Goal: Information Seeking & Learning: Compare options

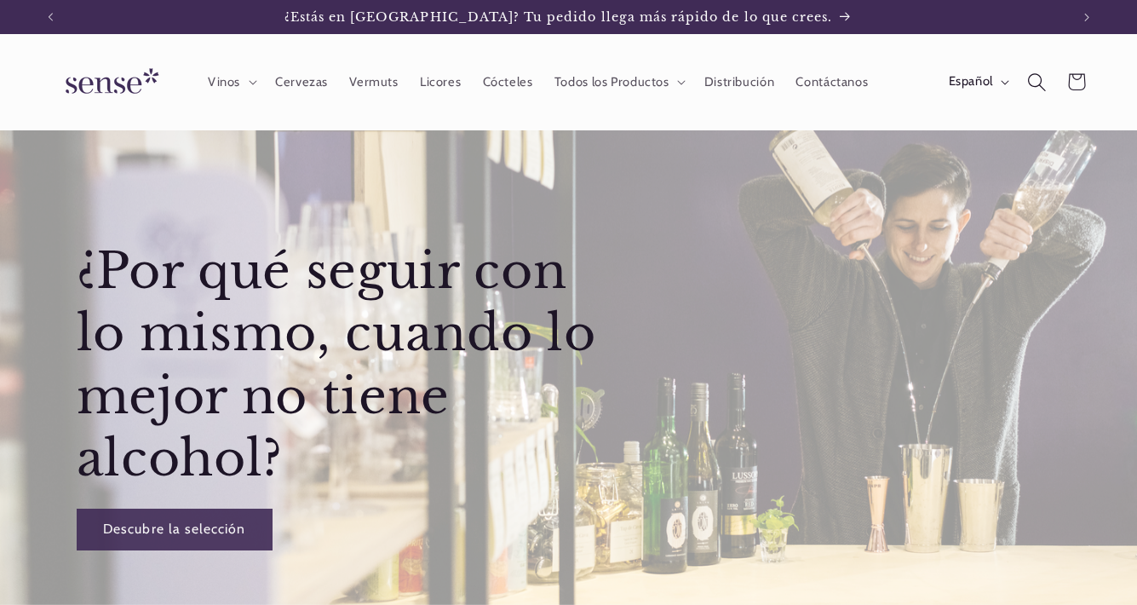
click at [1036, 78] on icon "Búsqueda" at bounding box center [1036, 81] width 19 height 19
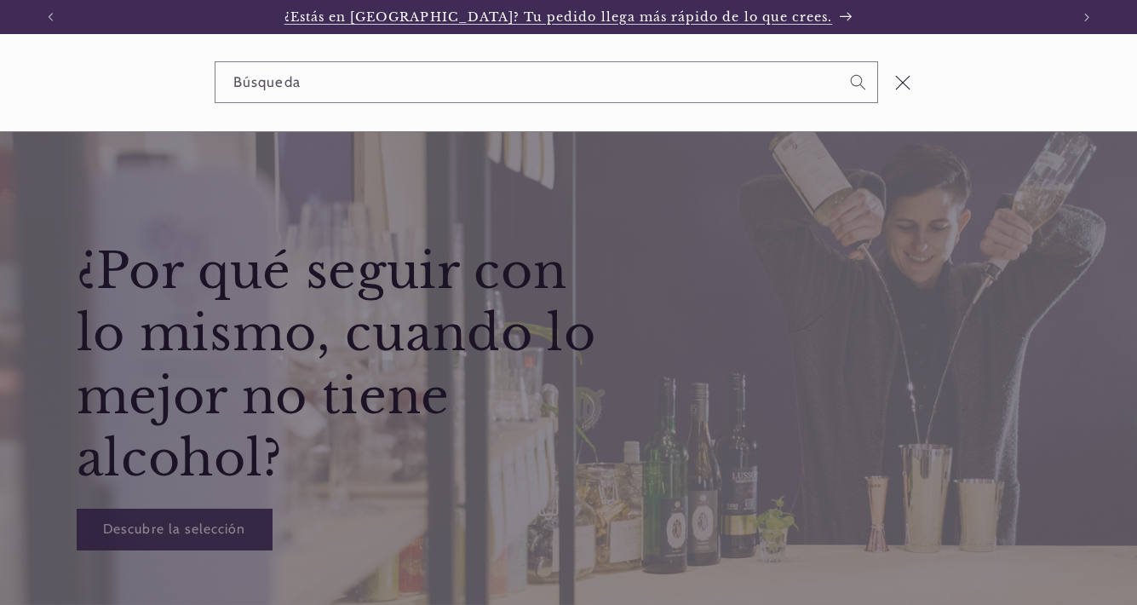
click at [934, 25] on link "¿Estás en [GEOGRAPHIC_DATA]? Tu pedido llega más rápido de lo que crees." at bounding box center [569, 17] width 1000 height 34
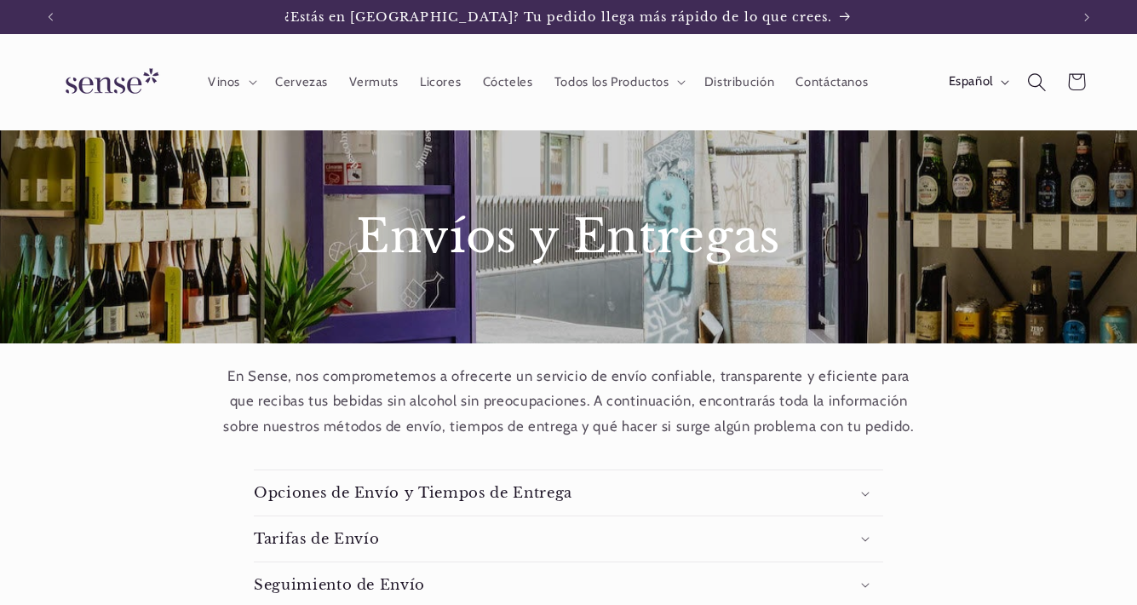
click at [1031, 81] on icon "Búsqueda" at bounding box center [1036, 81] width 19 height 19
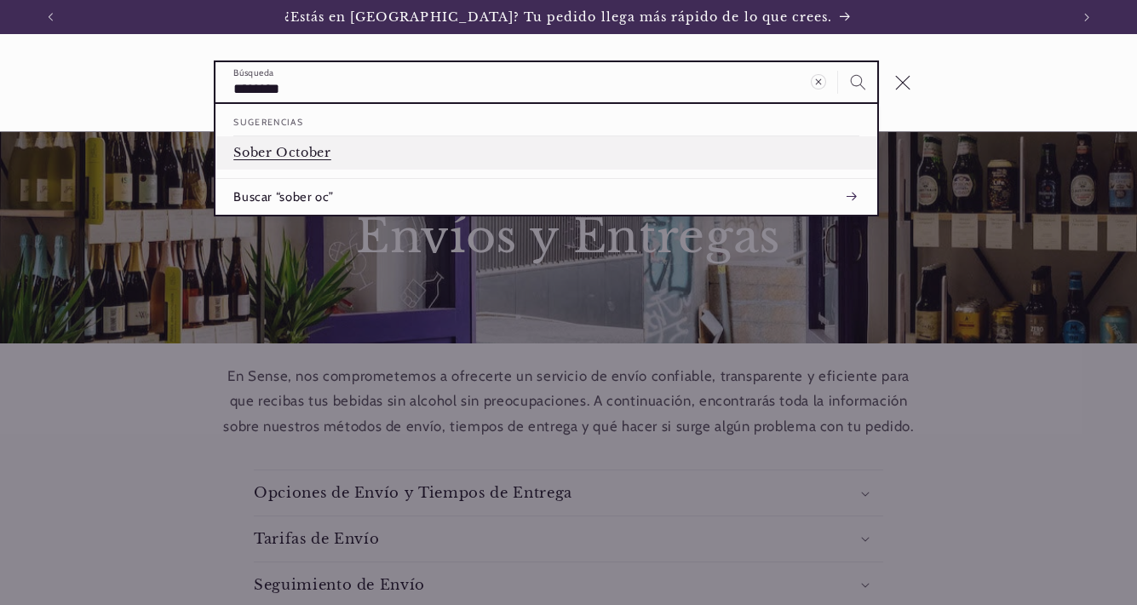
type input "********"
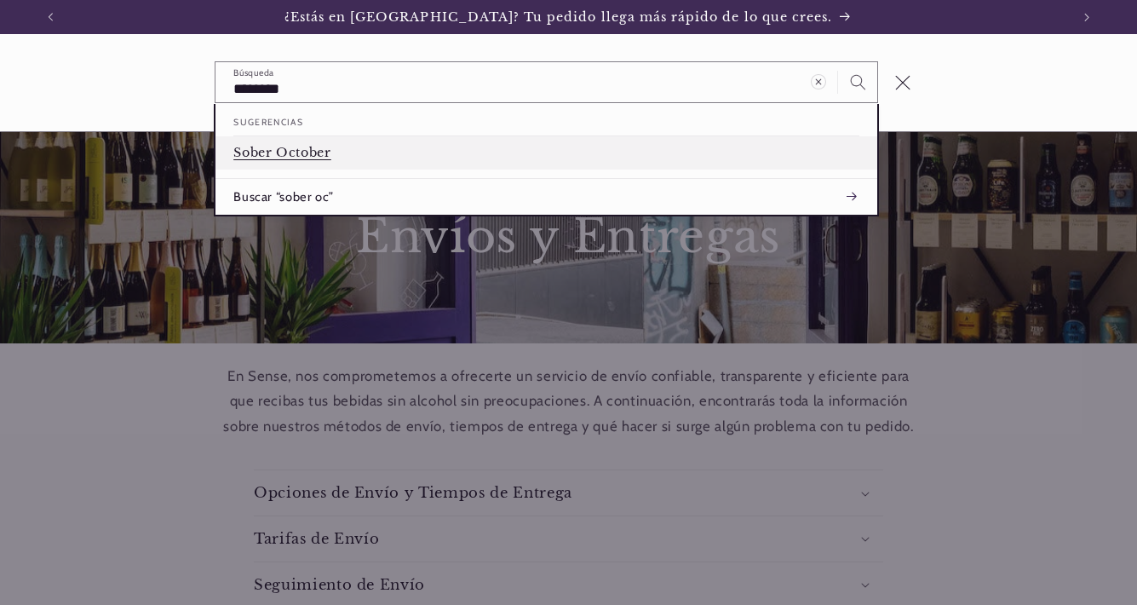
click at [359, 158] on link "Sober October" at bounding box center [546, 152] width 662 height 33
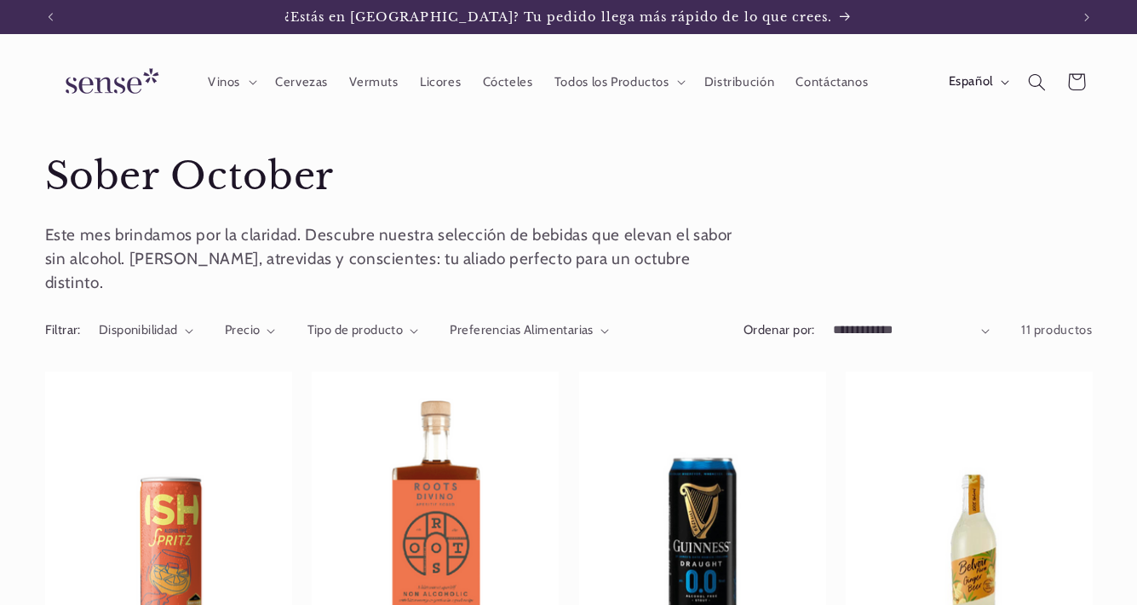
scroll to position [115, 0]
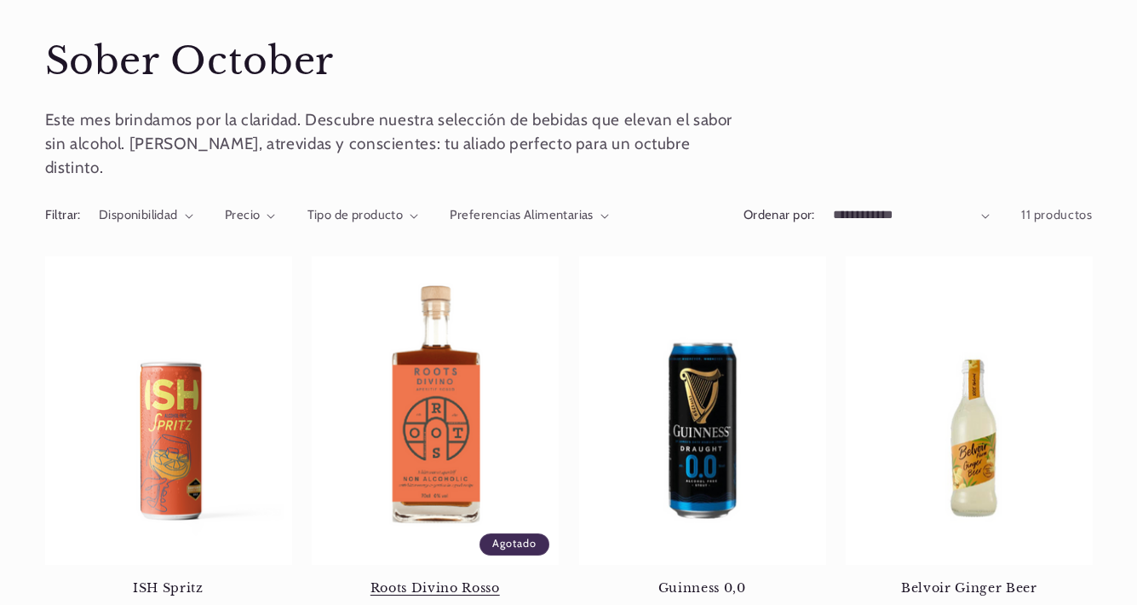
click at [411, 580] on link "Roots Divino Rosso" at bounding box center [435, 587] width 247 height 15
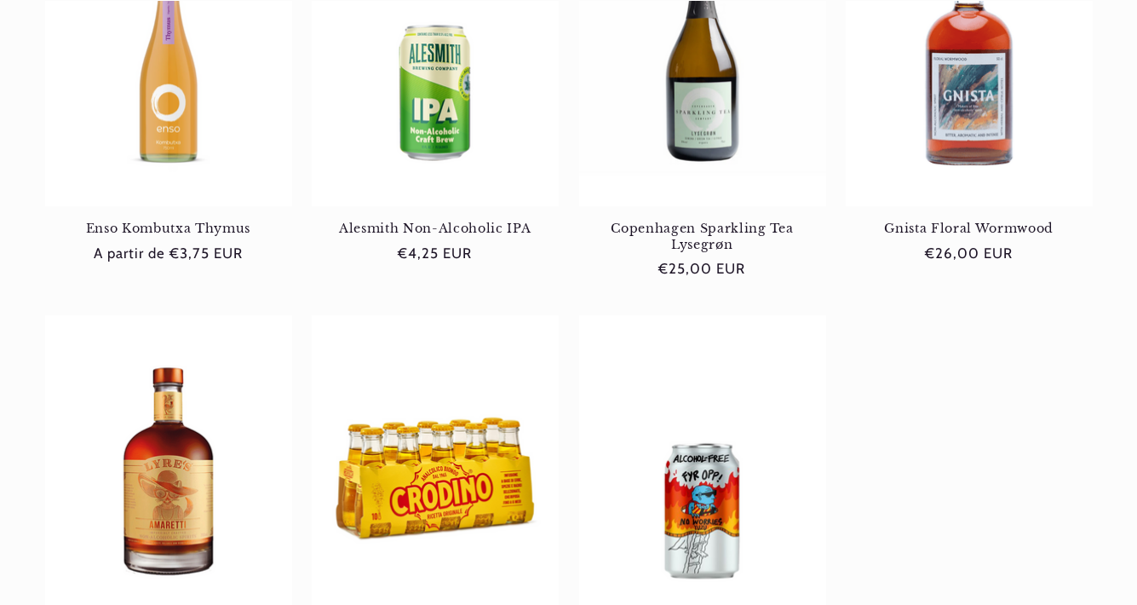
scroll to position [895, 0]
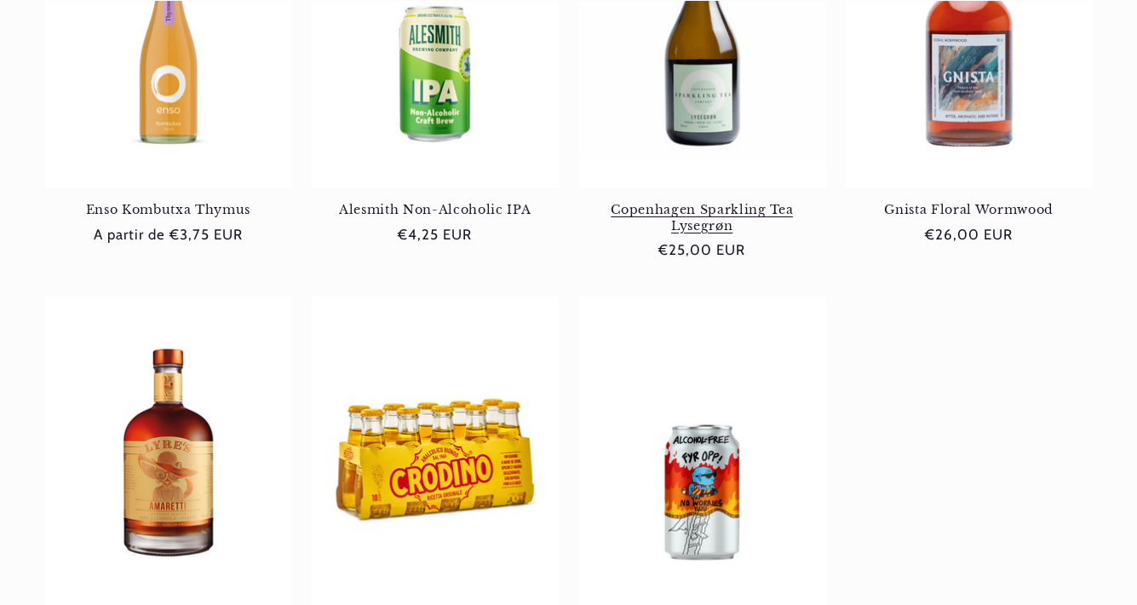
click at [739, 202] on link "Copenhagen Sparkling Tea Lysegrøn" at bounding box center [702, 218] width 247 height 32
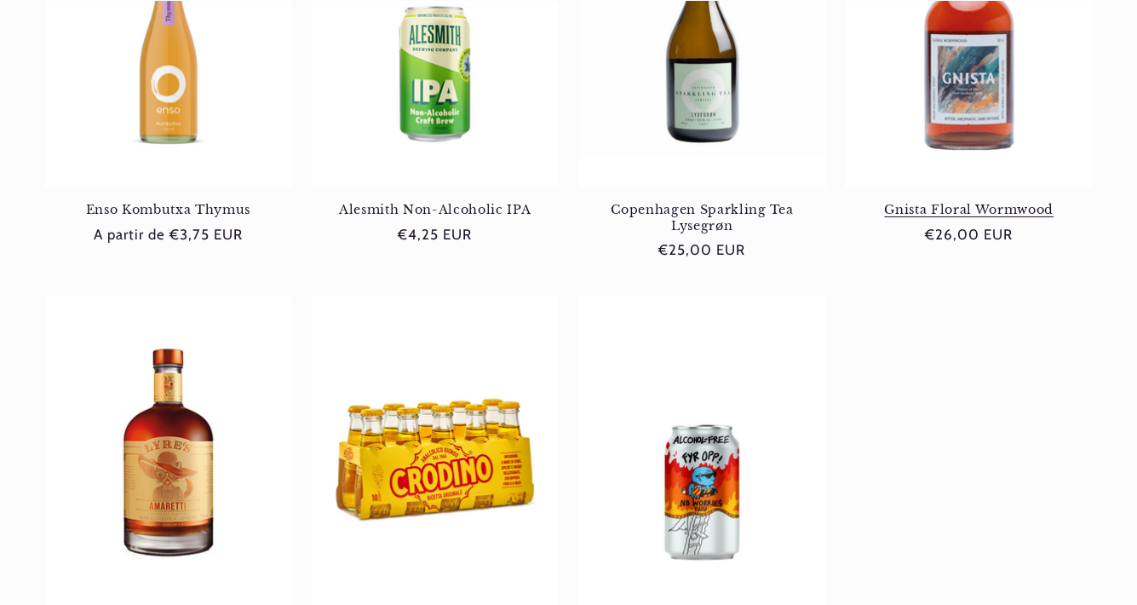
click at [989, 202] on link "Gnista Floral Wormwood" at bounding box center [969, 209] width 247 height 15
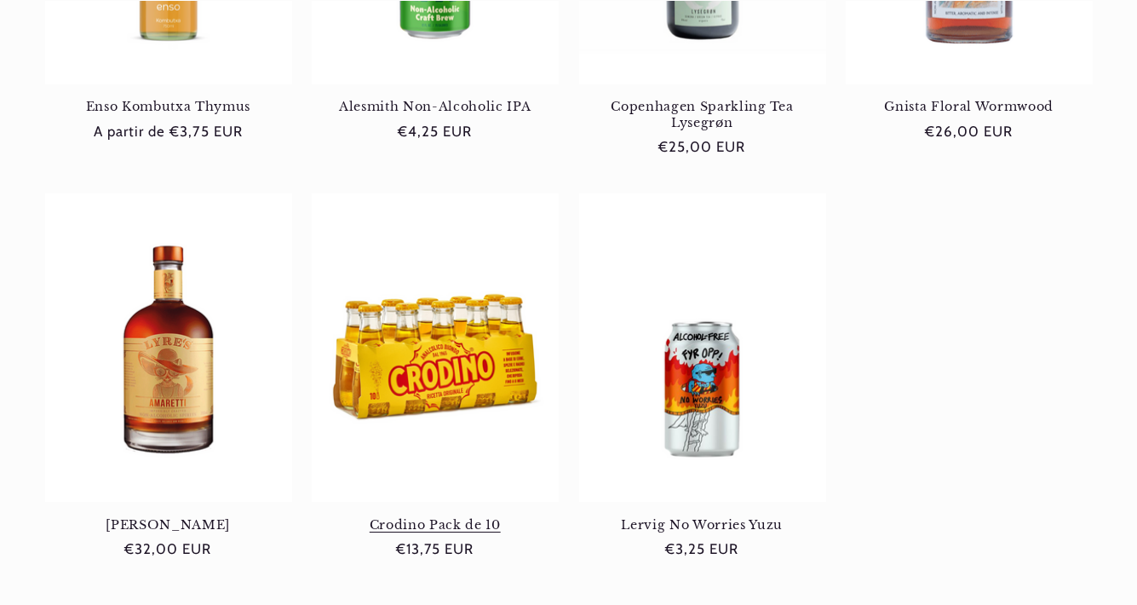
scroll to position [1028, 0]
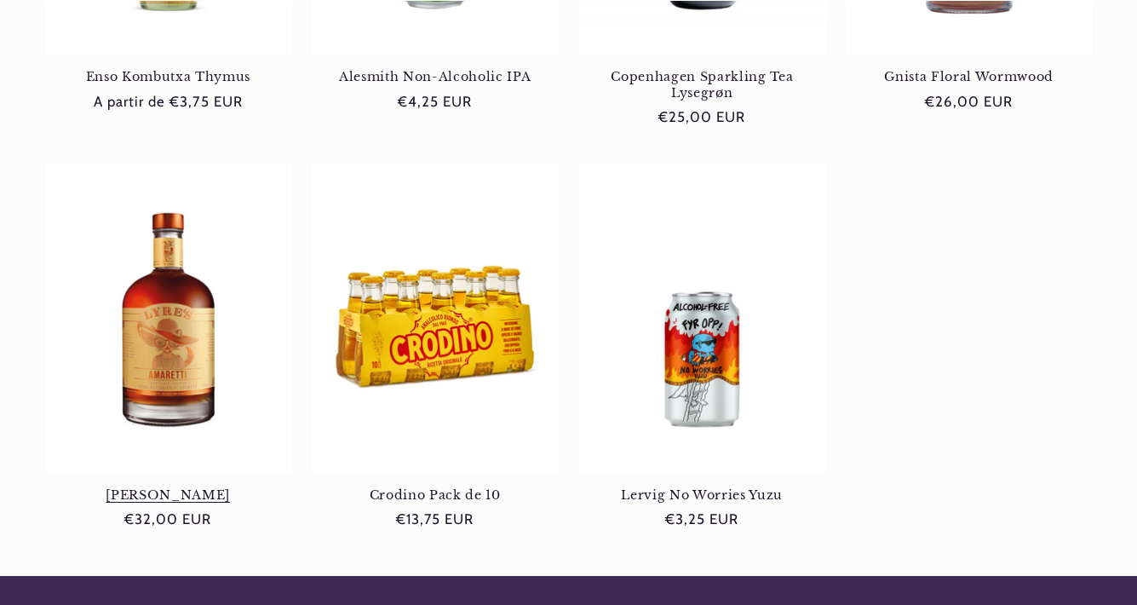
click at [150, 487] on link "[PERSON_NAME]" at bounding box center [168, 494] width 247 height 15
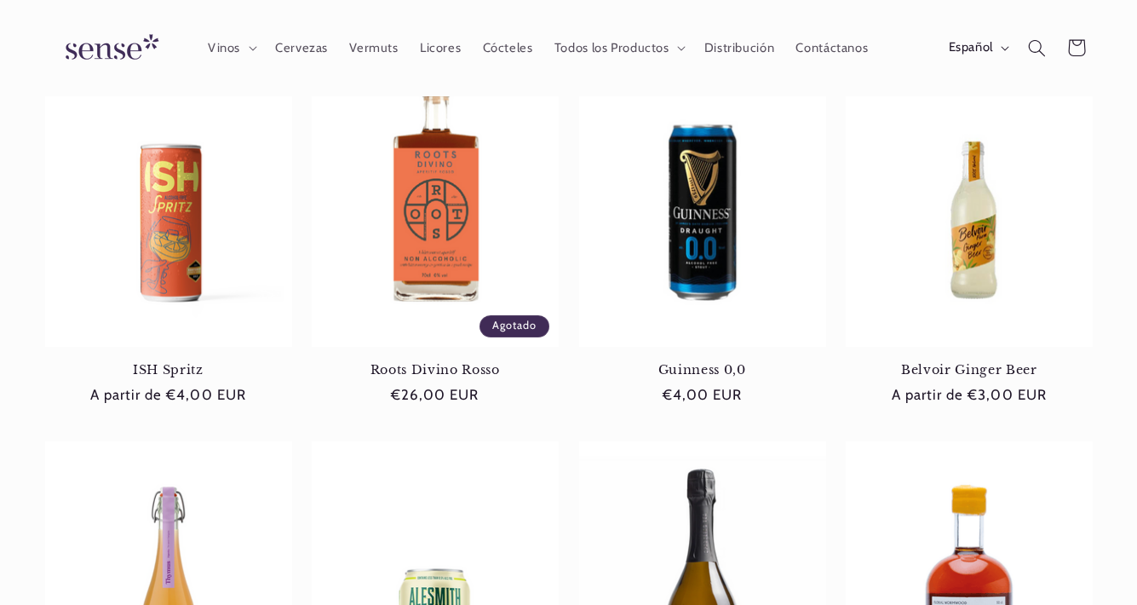
scroll to position [133, 0]
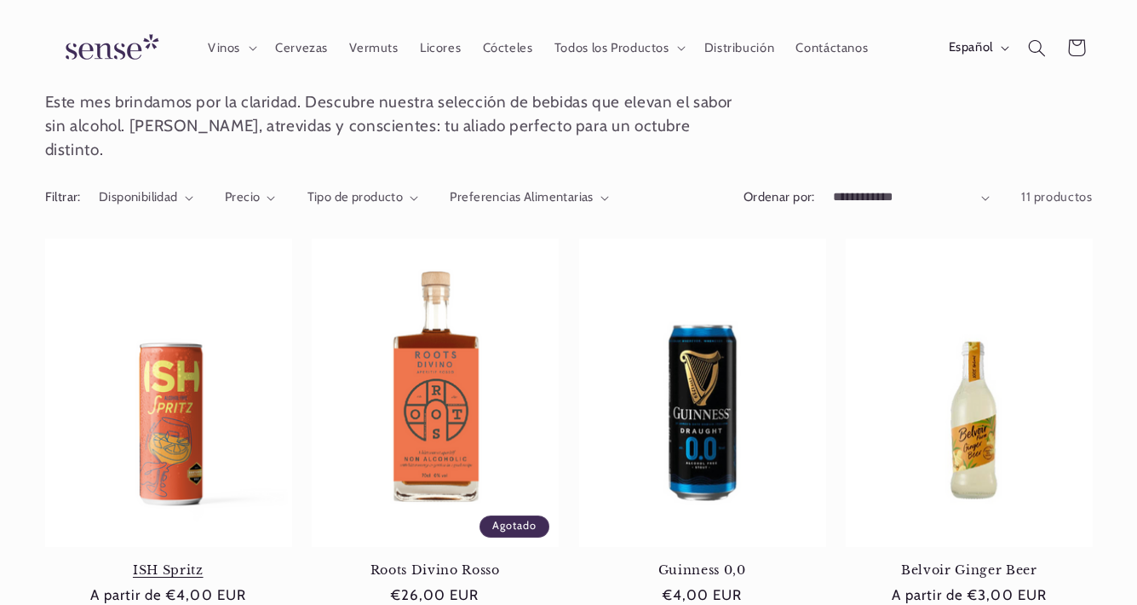
click at [181, 562] on link "ISH Spritz" at bounding box center [168, 569] width 247 height 15
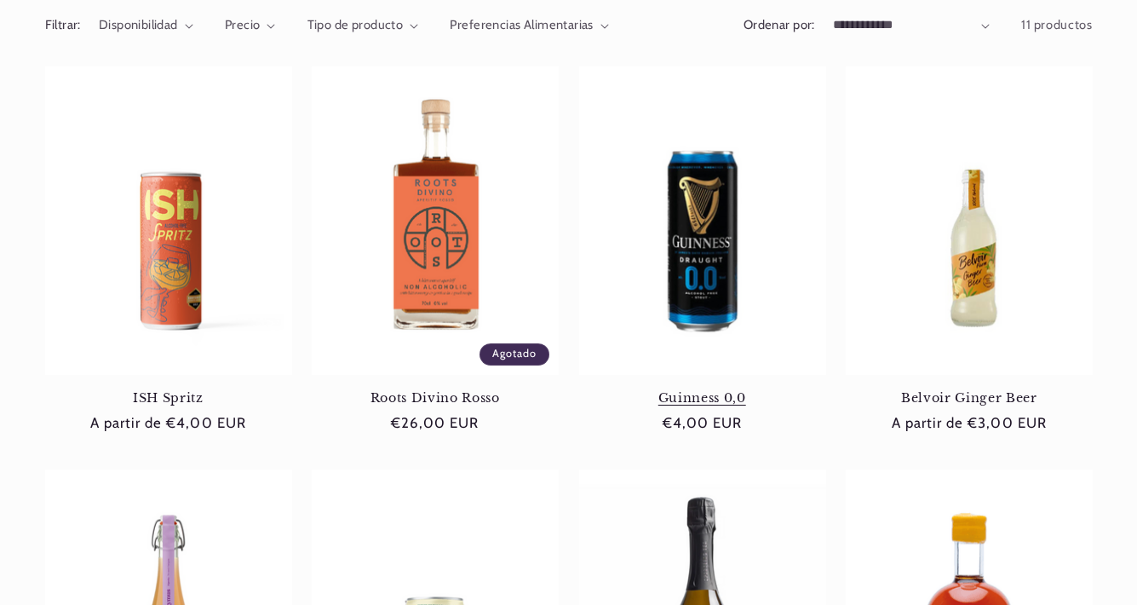
scroll to position [313, 0]
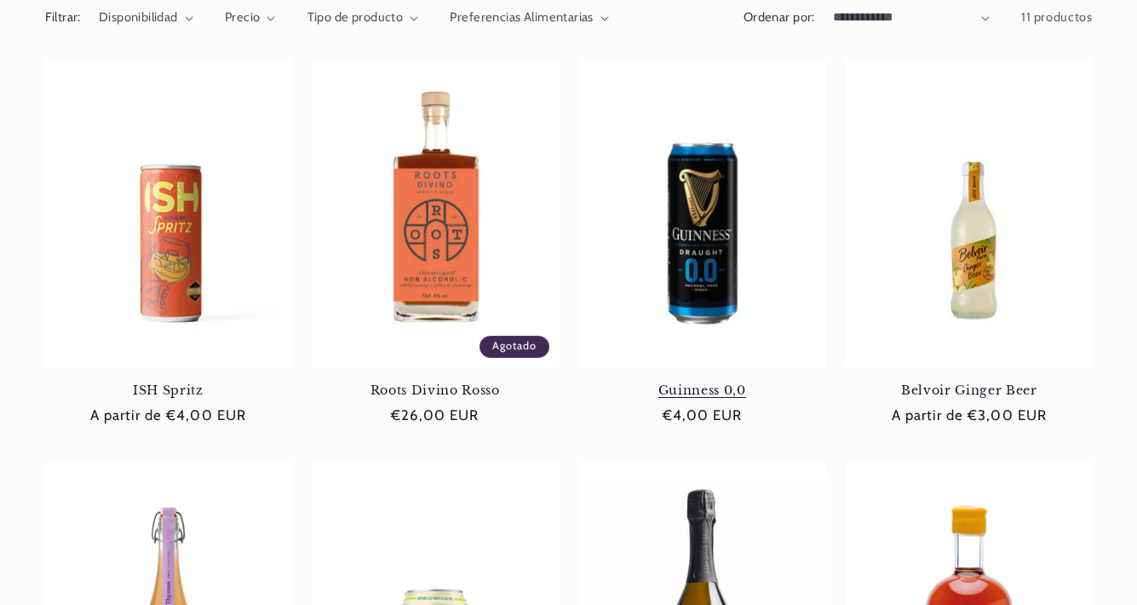
click at [699, 382] on link "Guinness 0,0" at bounding box center [702, 389] width 247 height 15
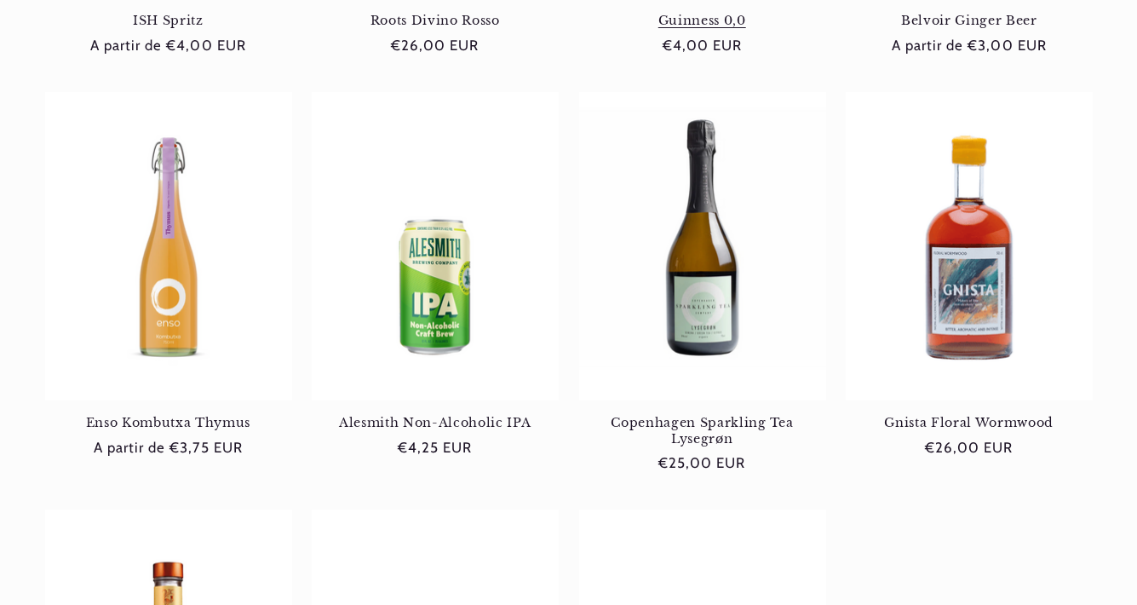
scroll to position [738, 0]
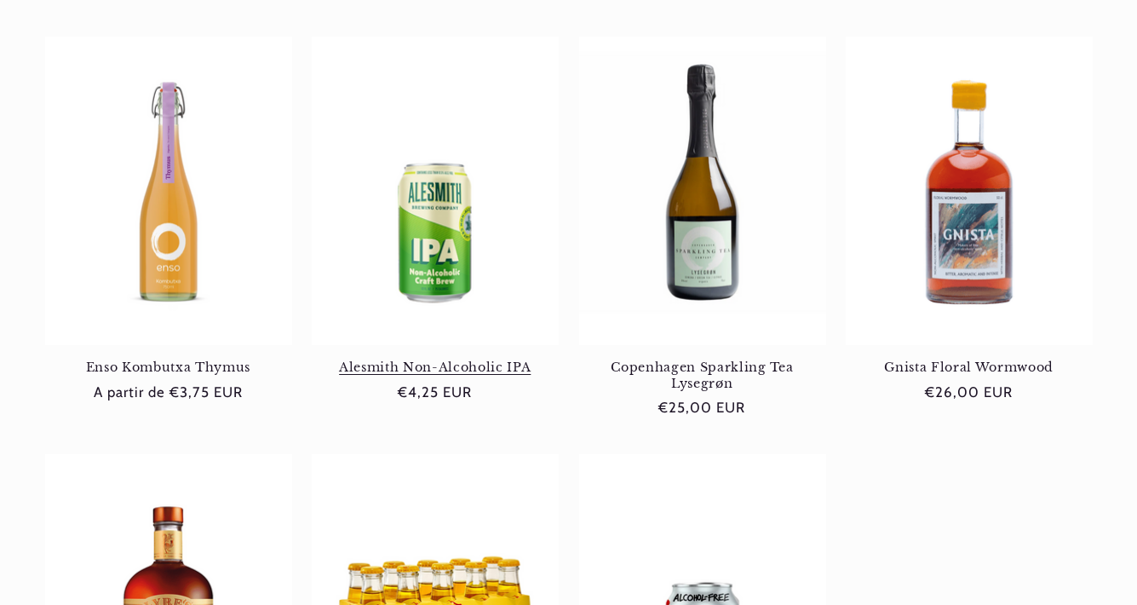
click at [471, 359] on link "Alesmith Non-Alcoholic IPA" at bounding box center [435, 366] width 247 height 15
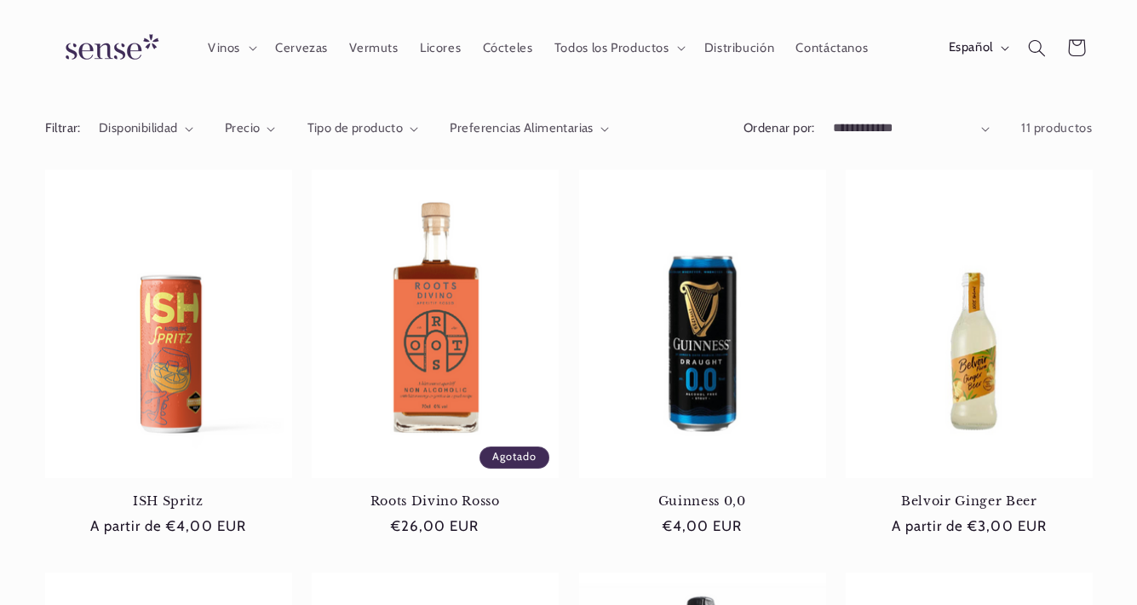
scroll to position [0, 1020]
click at [1021, 493] on link "Belvoir Ginger Beer" at bounding box center [969, 500] width 247 height 15
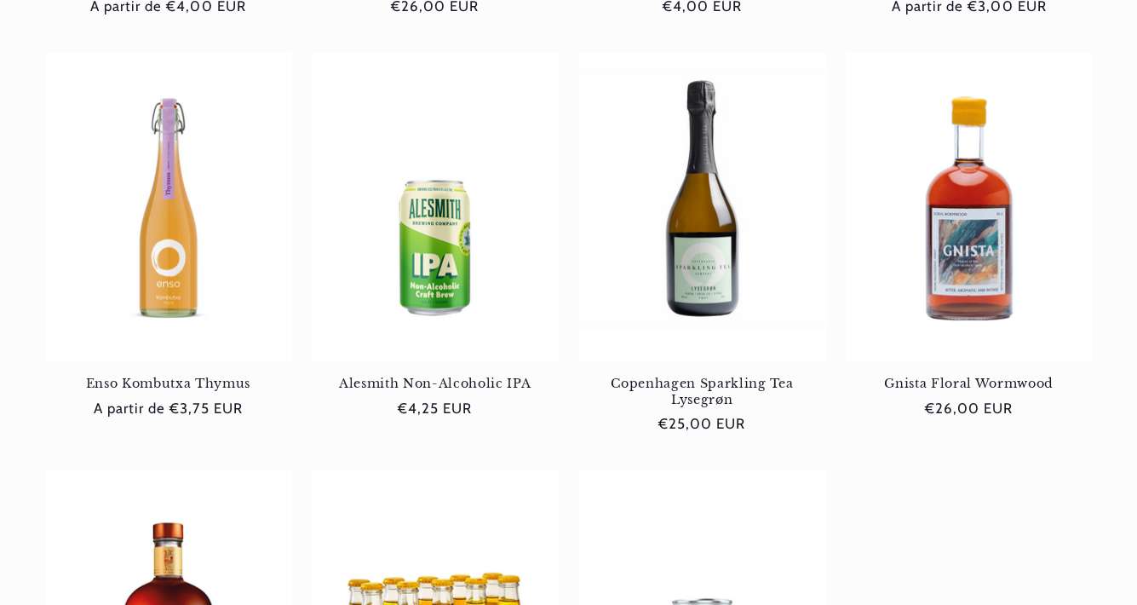
scroll to position [760, 0]
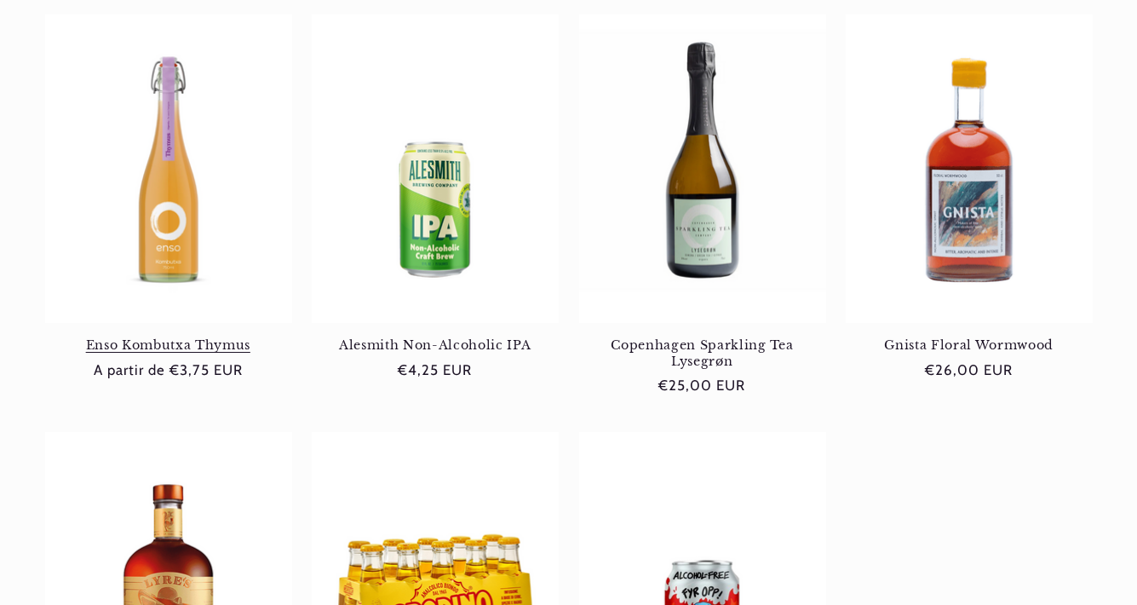
click at [197, 337] on link "Enso Kombutxa Thymus" at bounding box center [168, 344] width 247 height 15
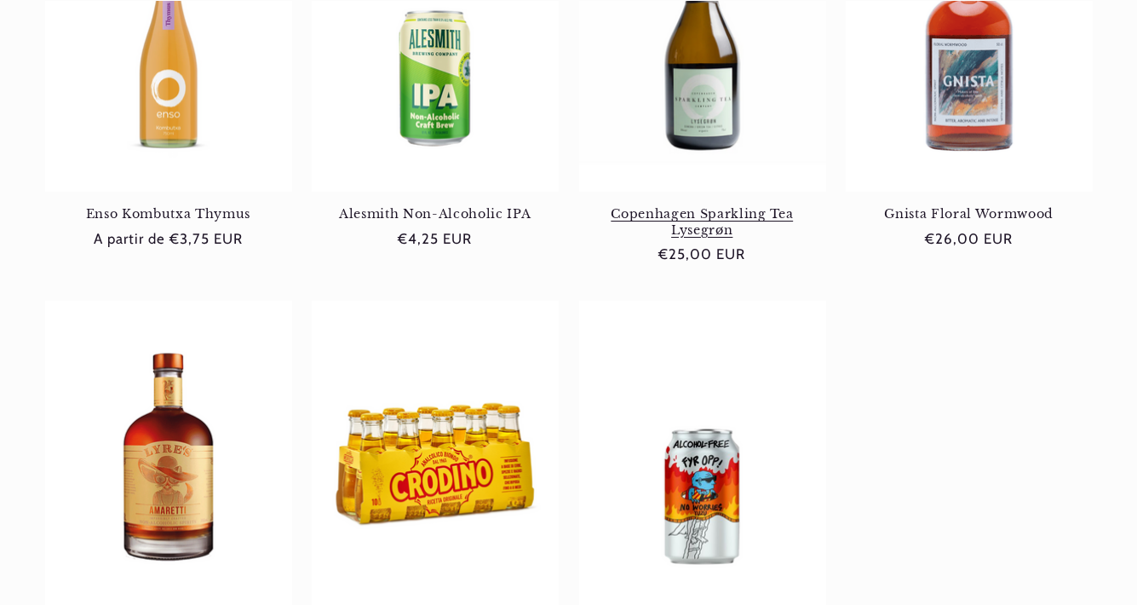
scroll to position [947, 0]
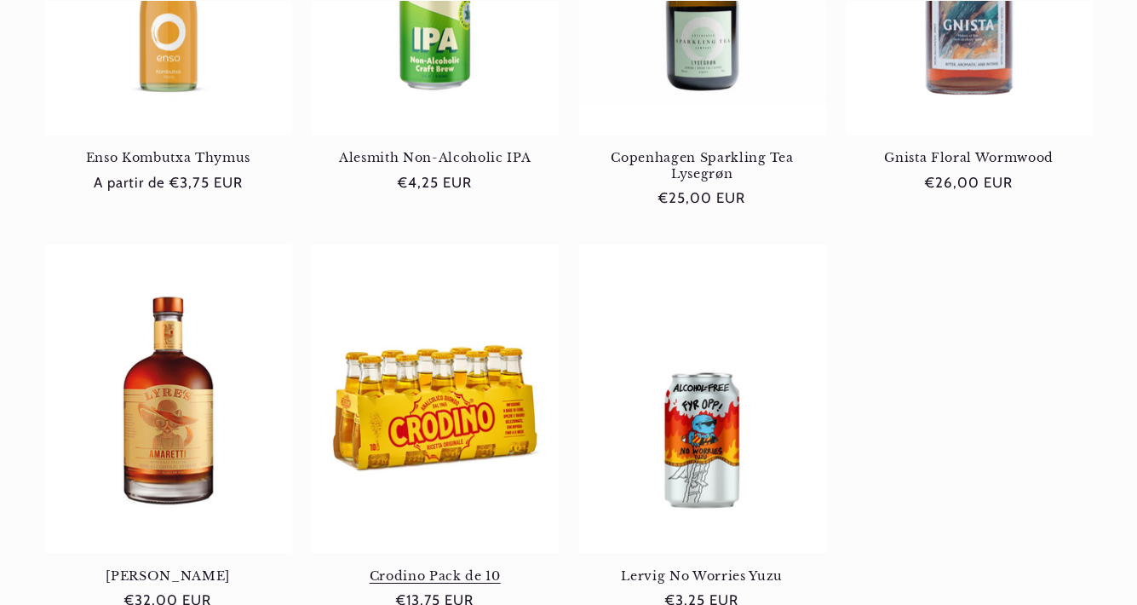
click at [471, 568] on link "Crodino Pack de 10" at bounding box center [435, 575] width 247 height 15
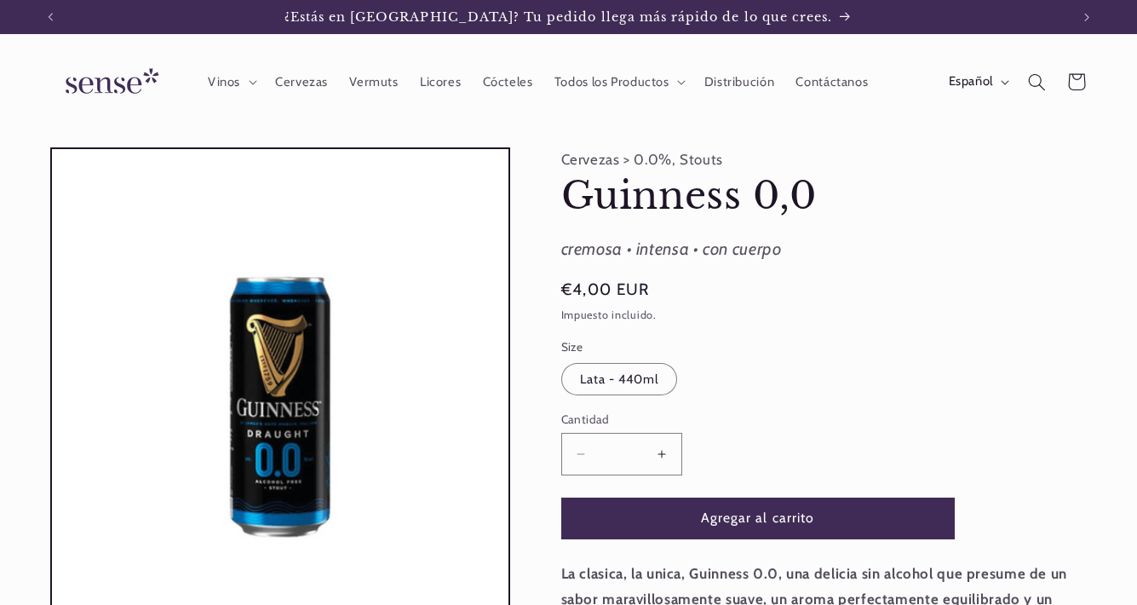
scroll to position [0, 1020]
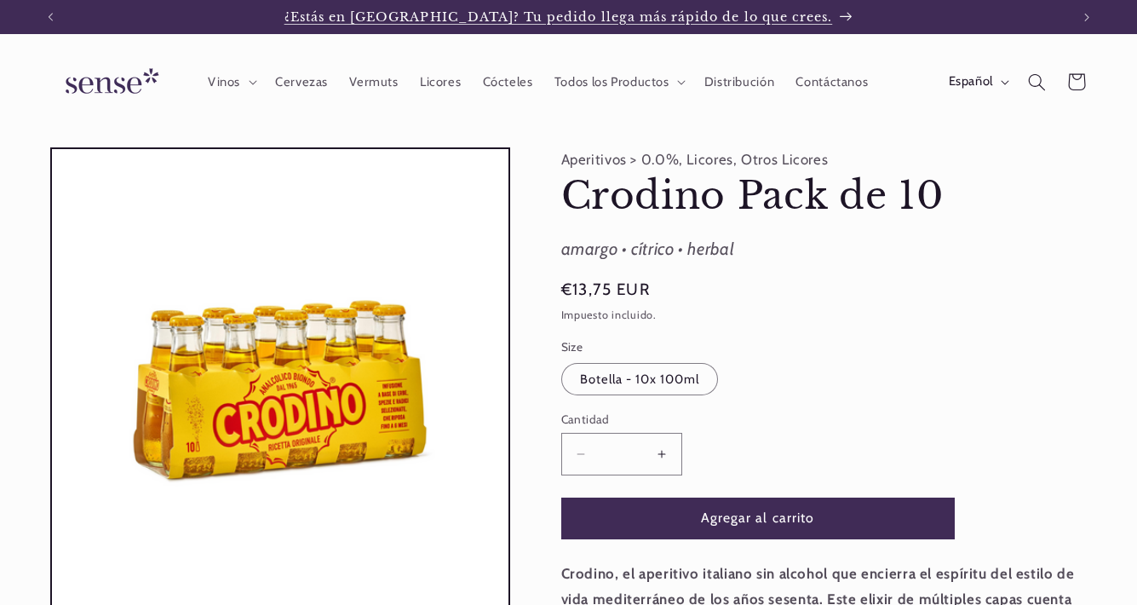
scroll to position [0, 1020]
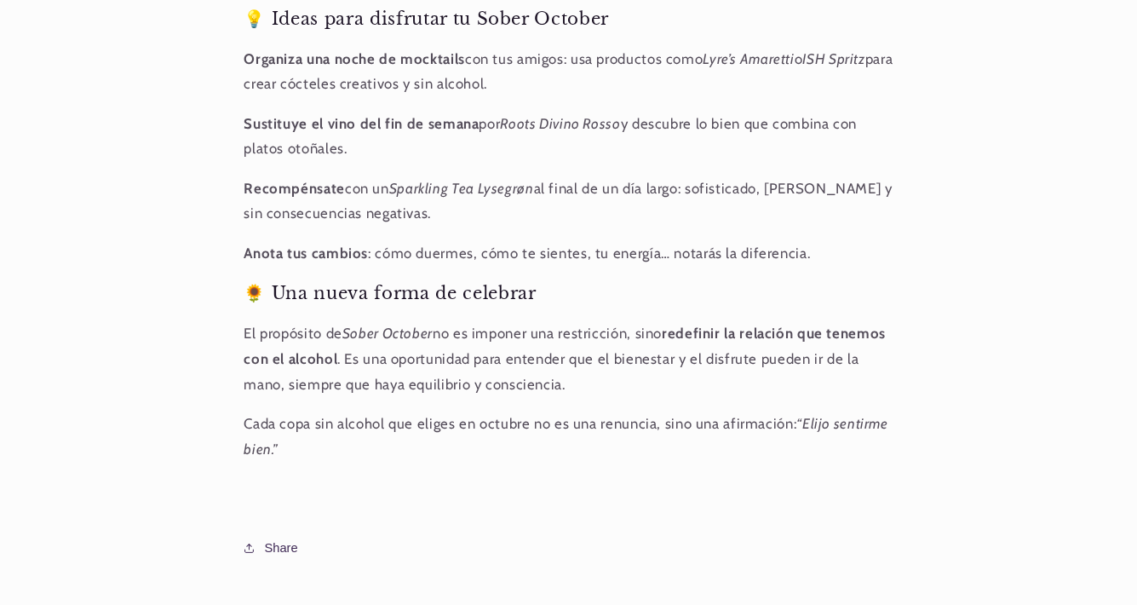
scroll to position [2440, 0]
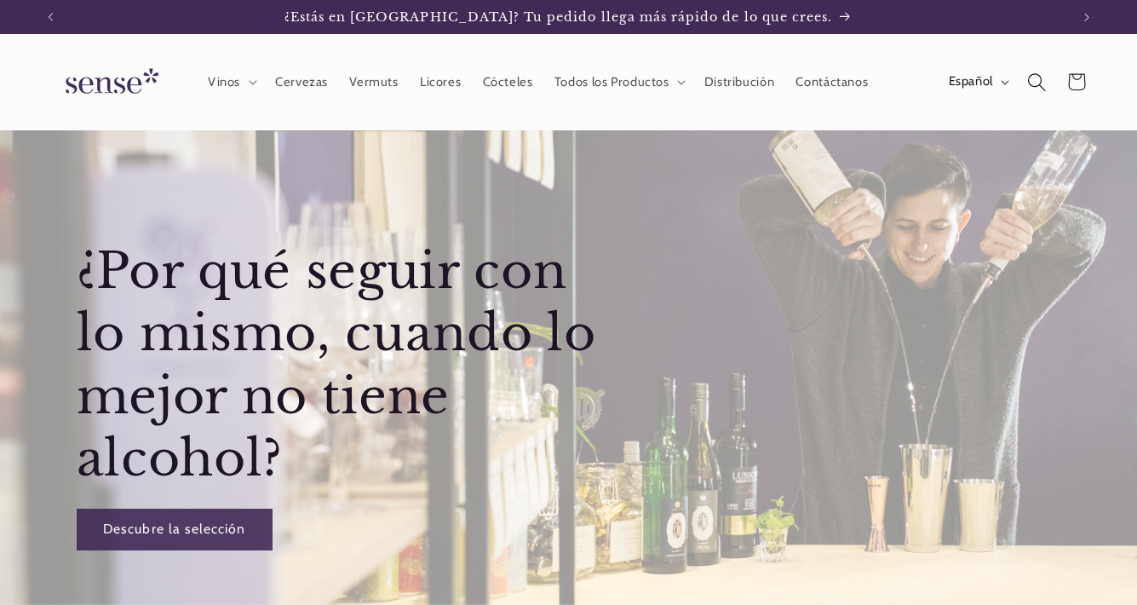
click at [1036, 88] on icon "Búsqueda" at bounding box center [1036, 81] width 19 height 19
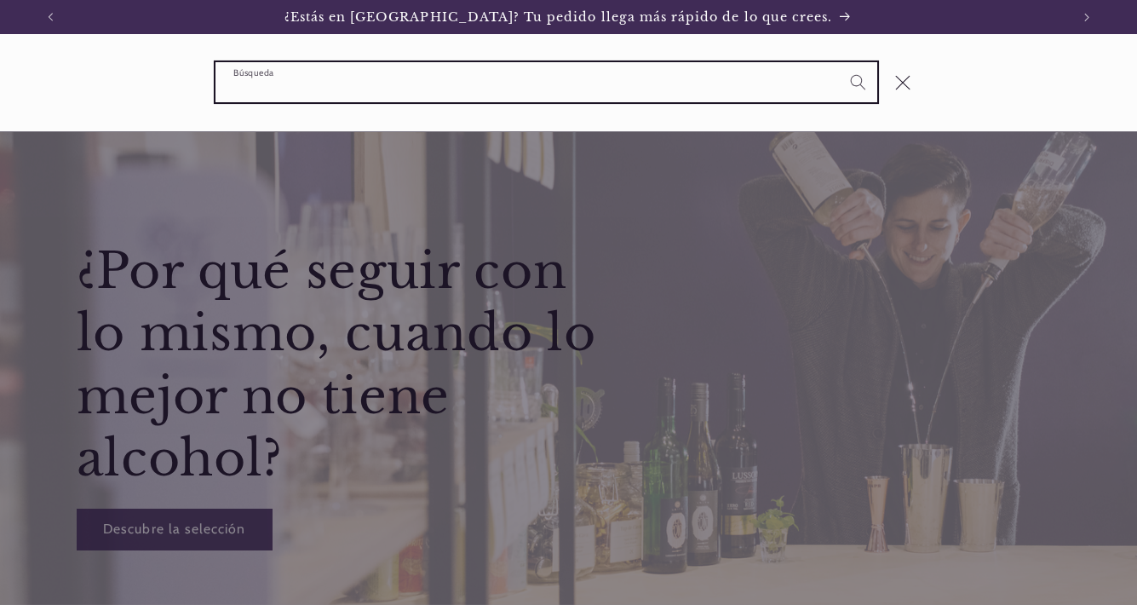
type input "*"
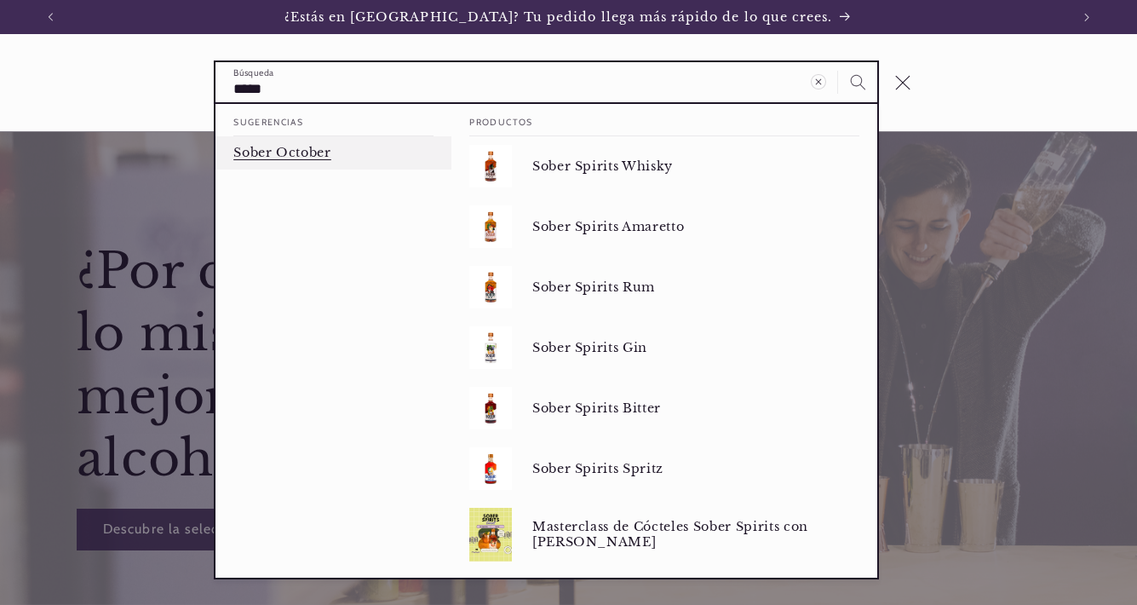
type input "*****"
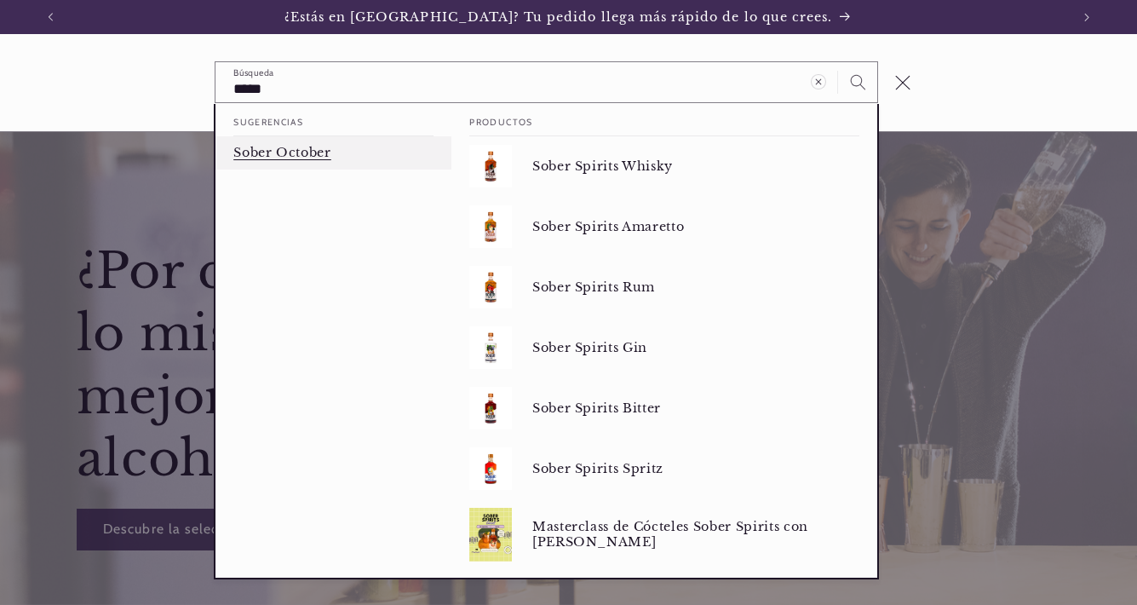
click at [376, 152] on link "Sober October" at bounding box center [333, 152] width 236 height 33
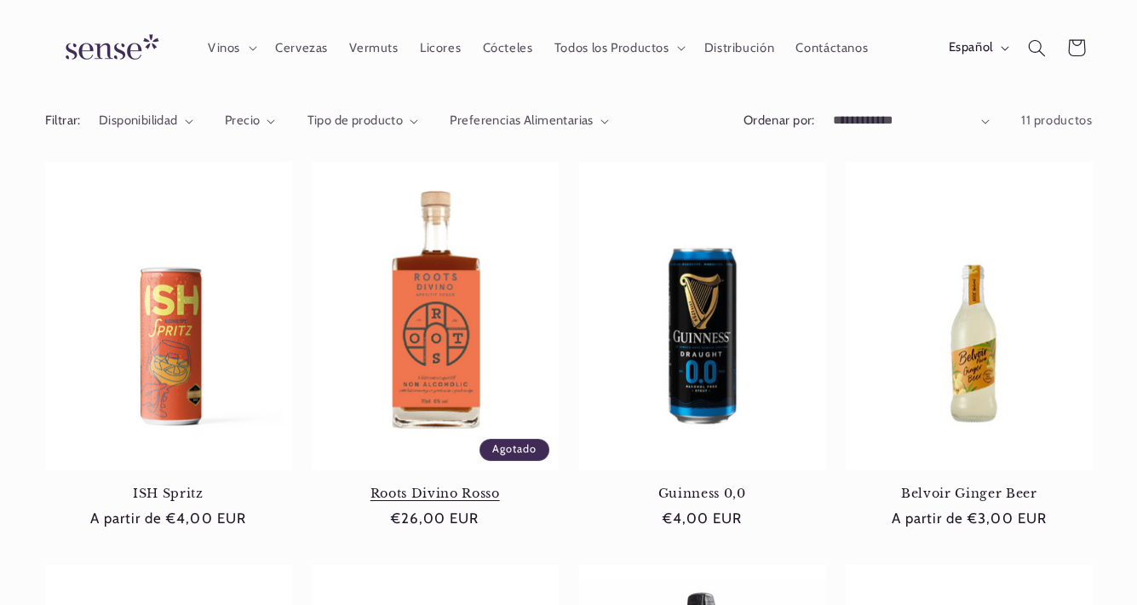
scroll to position [208, 0]
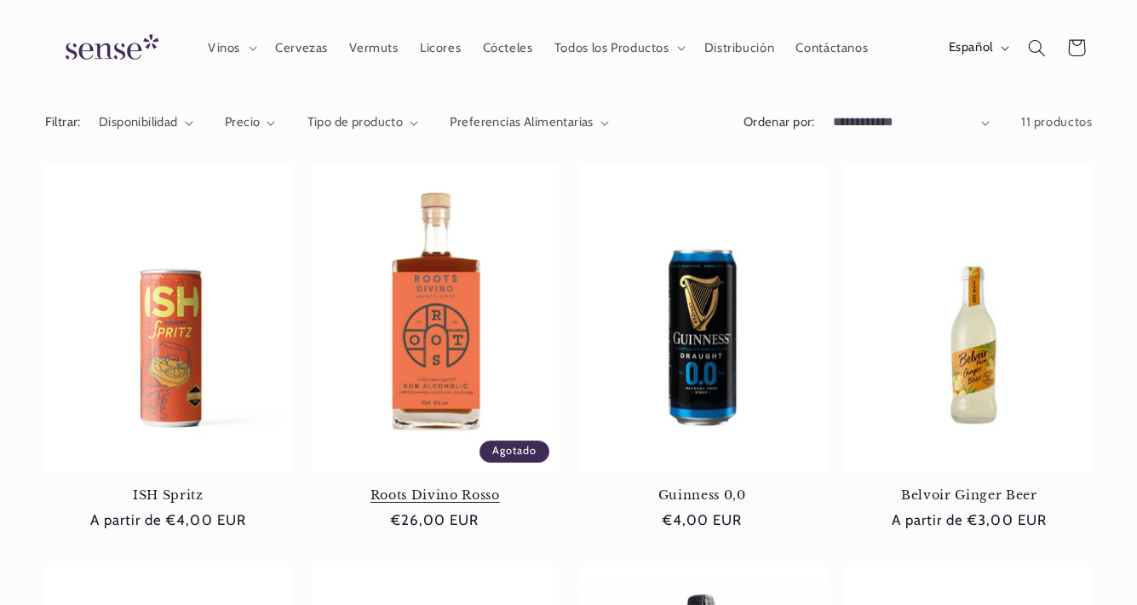
click at [467, 487] on link "Roots Divino Rosso" at bounding box center [435, 494] width 247 height 15
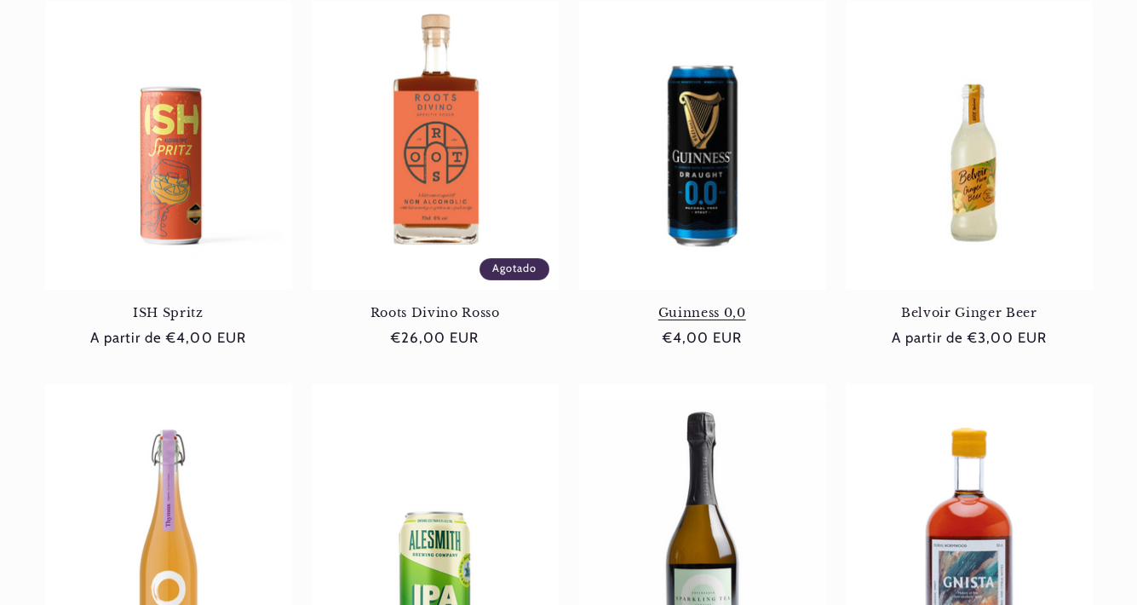
scroll to position [809, 0]
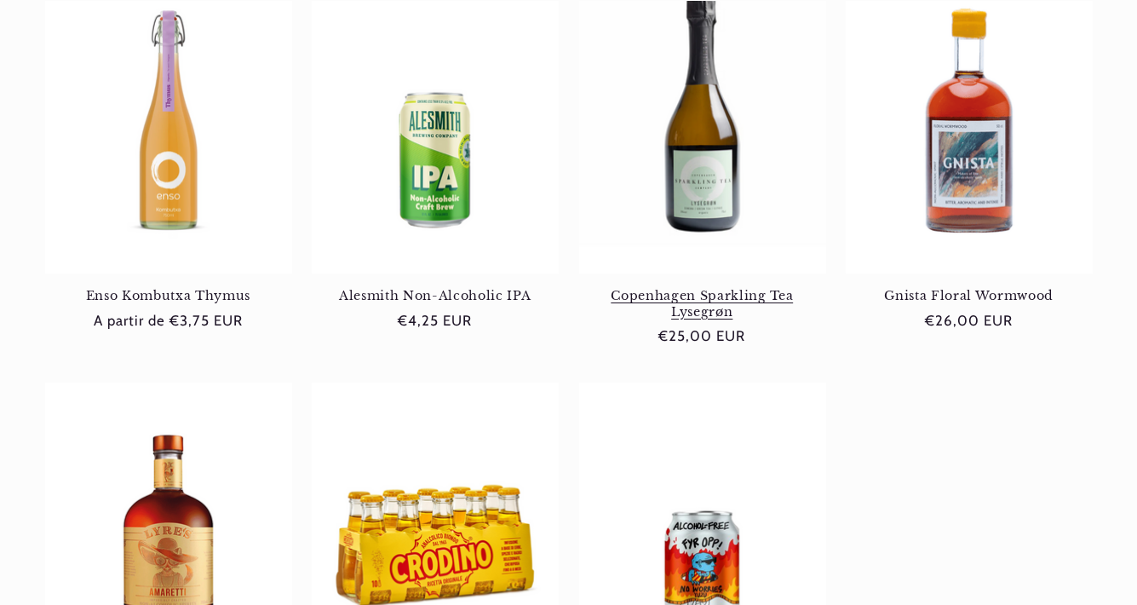
click at [745, 288] on link "Copenhagen Sparkling Tea Lysegrøn" at bounding box center [702, 304] width 247 height 32
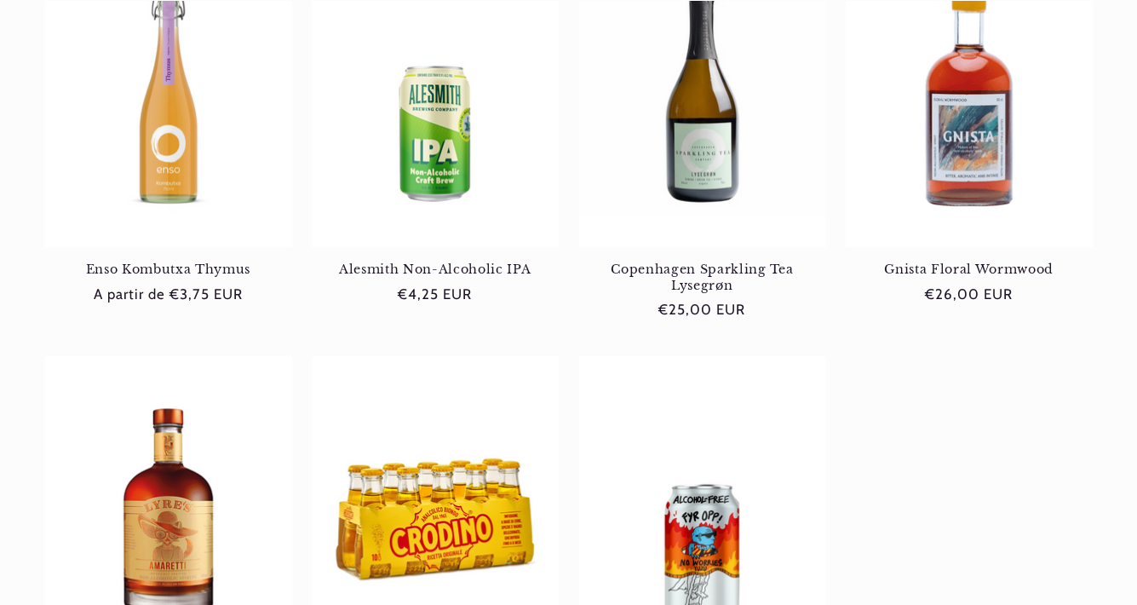
scroll to position [837, 0]
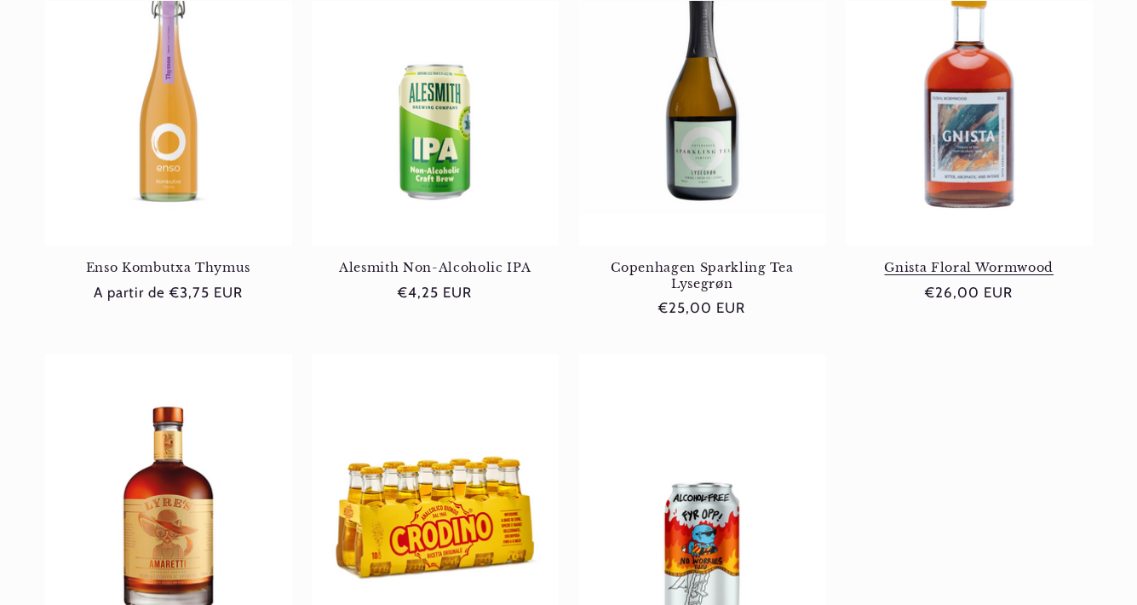
click at [1060, 260] on link "Gnista Floral Wormwood" at bounding box center [969, 267] width 247 height 15
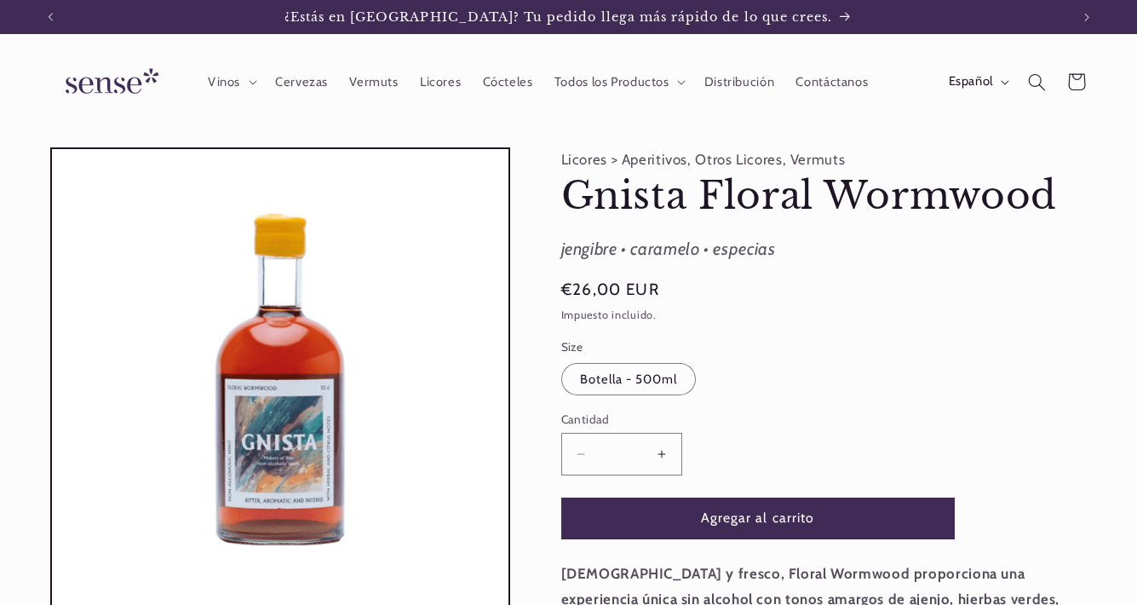
scroll to position [0, 1020]
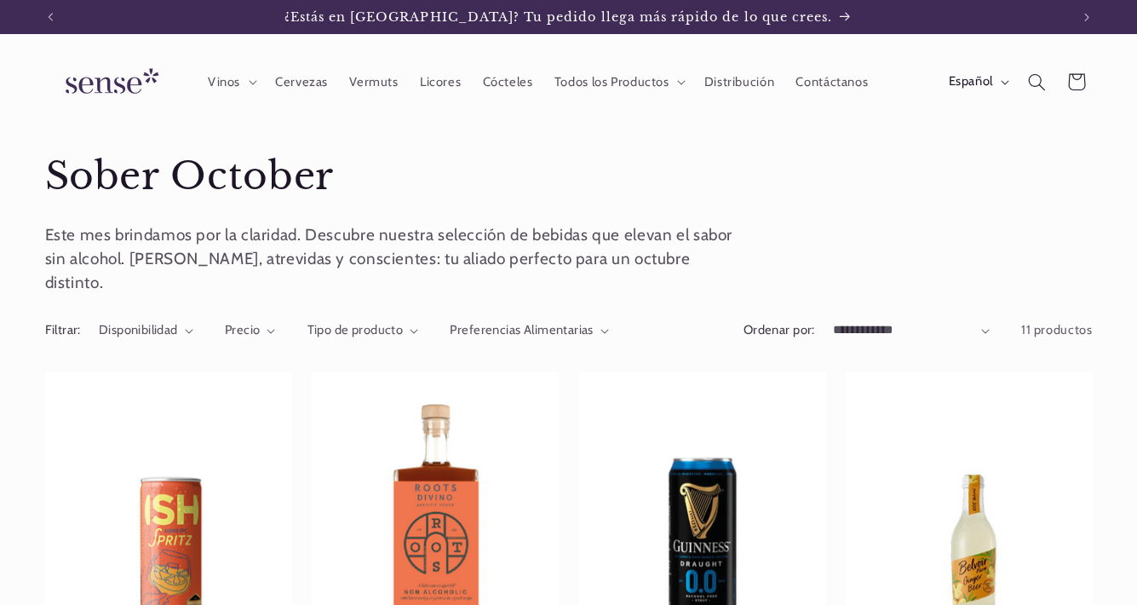
scroll to position [837, 0]
